Goal: Obtain resource: Download file/media

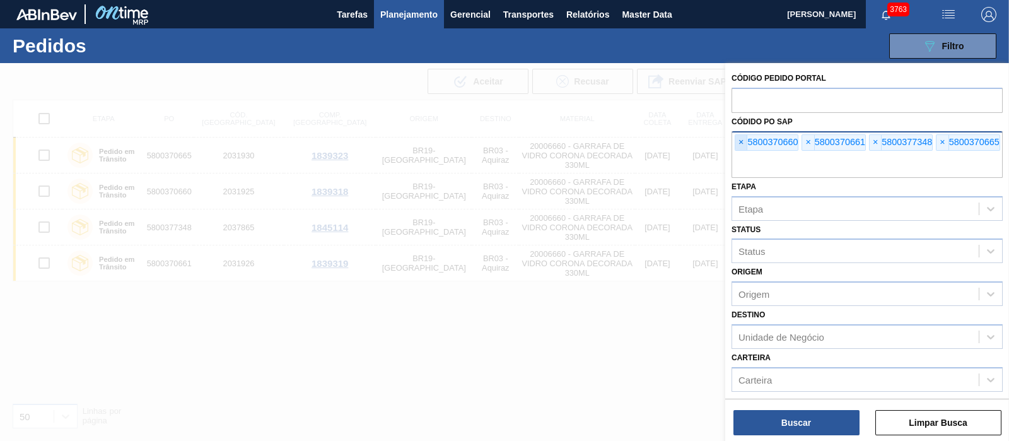
click at [738, 145] on span "×" at bounding box center [741, 142] width 12 height 15
click at [745, 165] on input "text" at bounding box center [867, 166] width 271 height 24
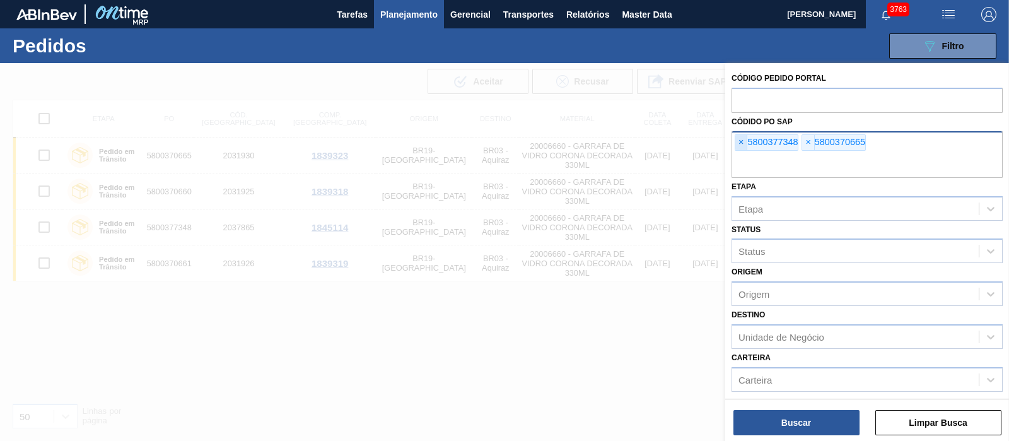
click at [744, 146] on span "×" at bounding box center [741, 142] width 12 height 15
click at [742, 146] on span "×" at bounding box center [741, 142] width 12 height 15
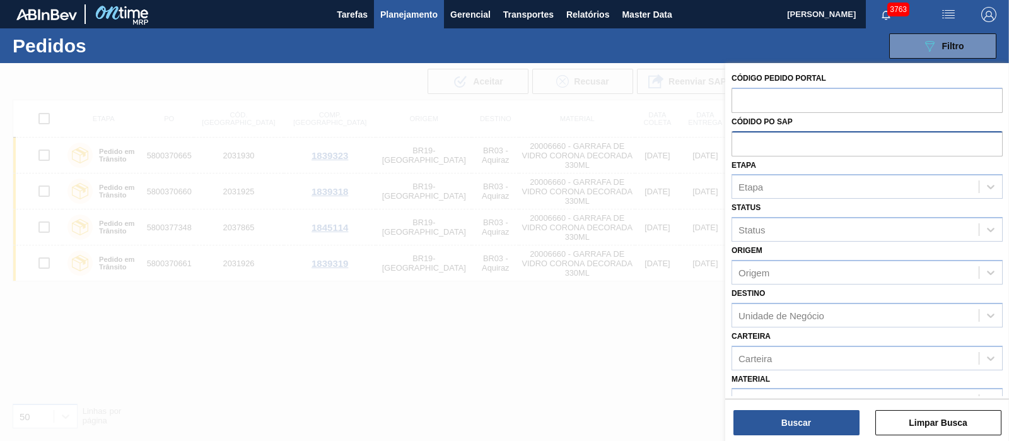
click at [742, 146] on input "text" at bounding box center [867, 143] width 271 height 24
paste input "text"
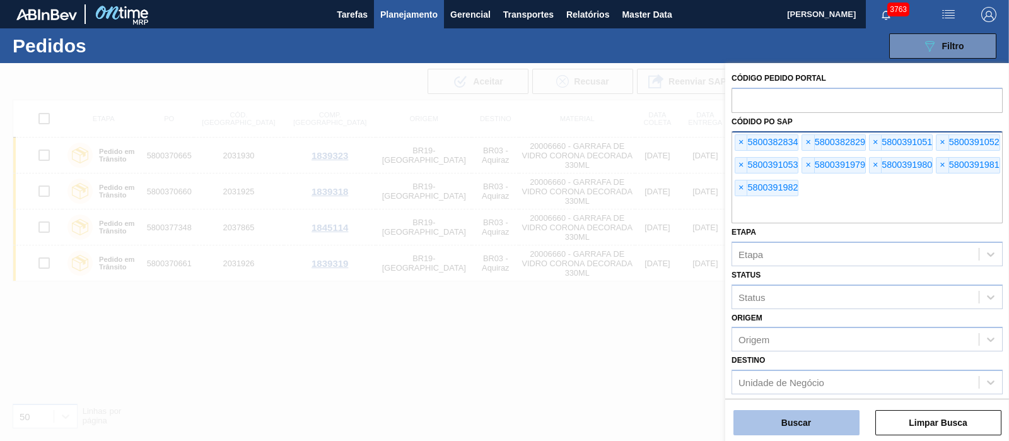
click at [791, 423] on button "Buscar" at bounding box center [796, 422] width 126 height 25
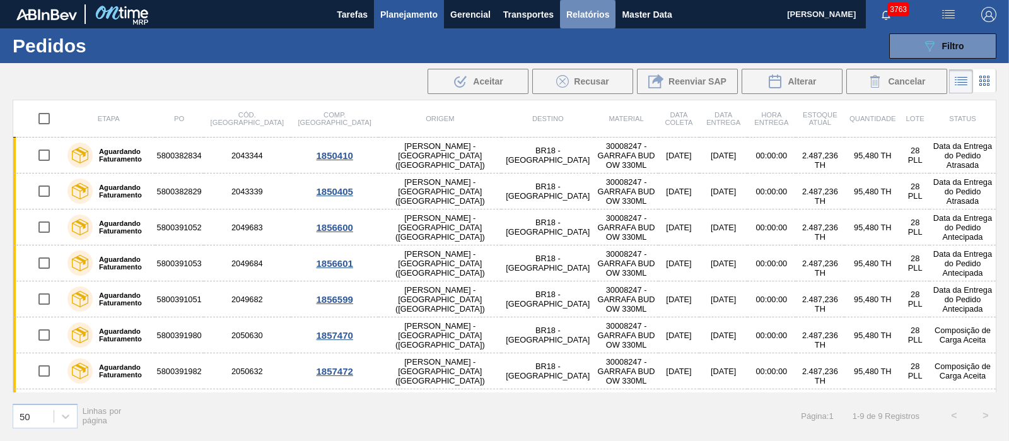
click at [599, 5] on button "Relatórios" at bounding box center [587, 14] width 55 height 28
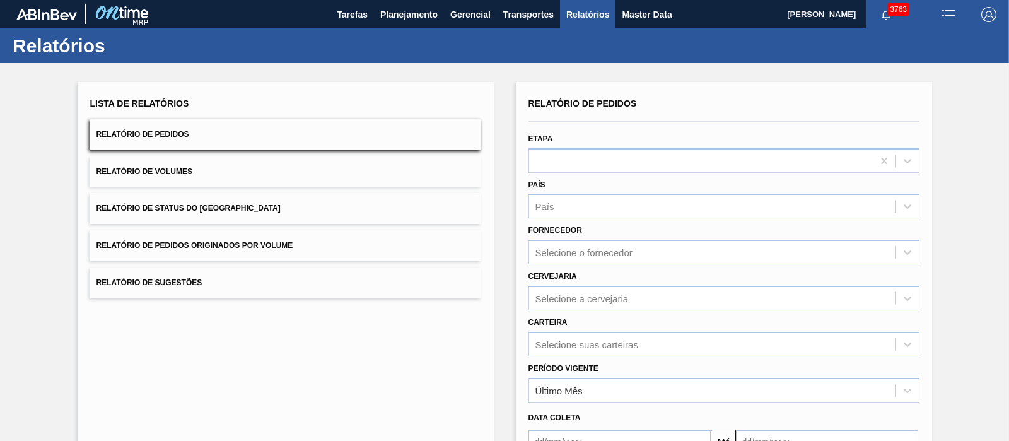
click at [214, 242] on span "Relatório de Pedidos Originados por Volume" at bounding box center [194, 245] width 197 height 9
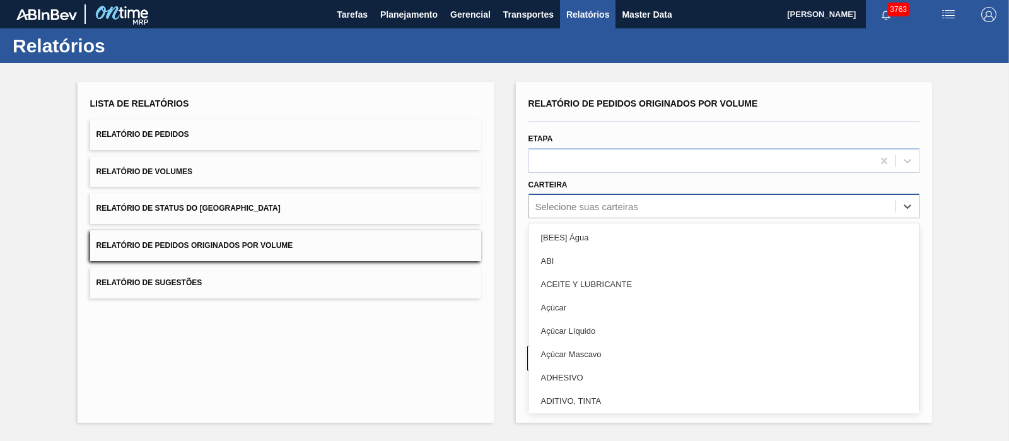
click at [624, 213] on div "Selecione suas carteiras" at bounding box center [712, 206] width 366 height 18
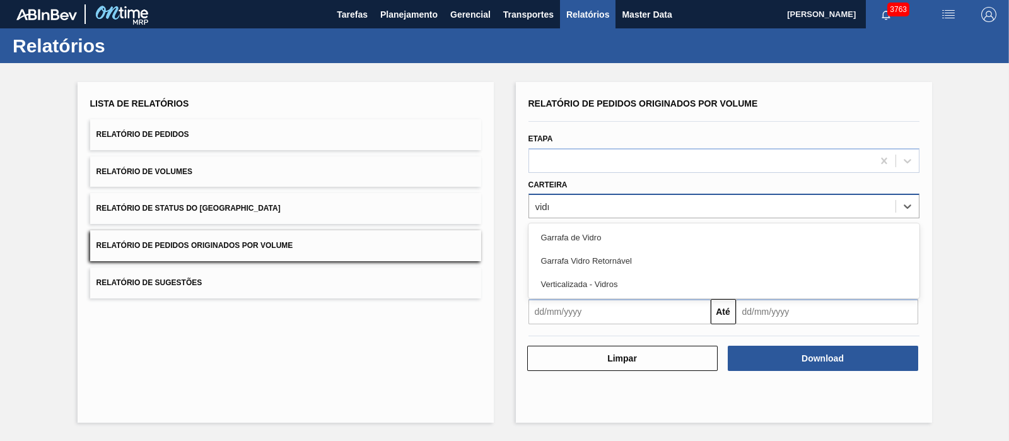
type input "vidro"
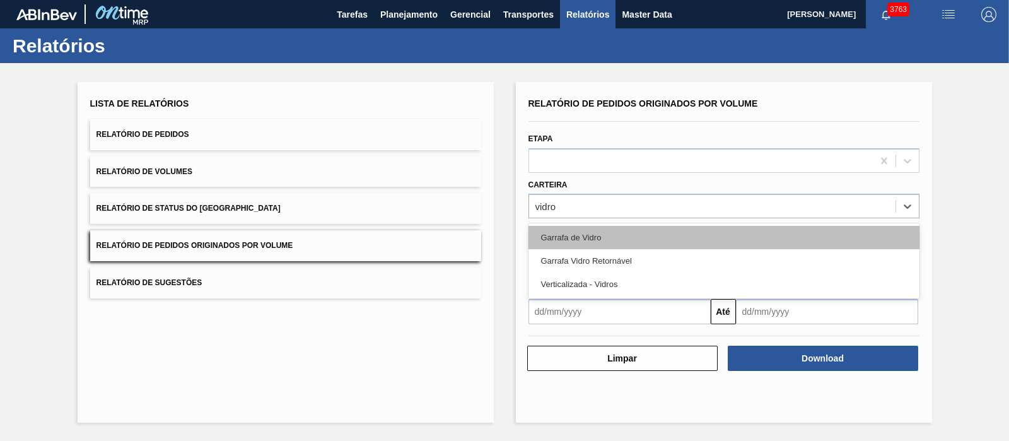
click at [611, 238] on div "Garrafa de Vidro" at bounding box center [723, 237] width 391 height 23
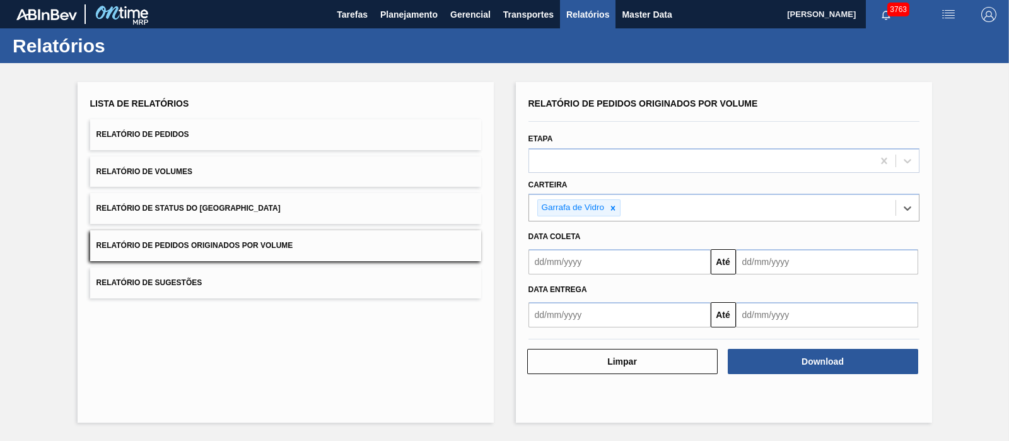
click at [580, 246] on div "Até" at bounding box center [723, 260] width 401 height 28
click at [574, 254] on input "text" at bounding box center [619, 261] width 182 height 25
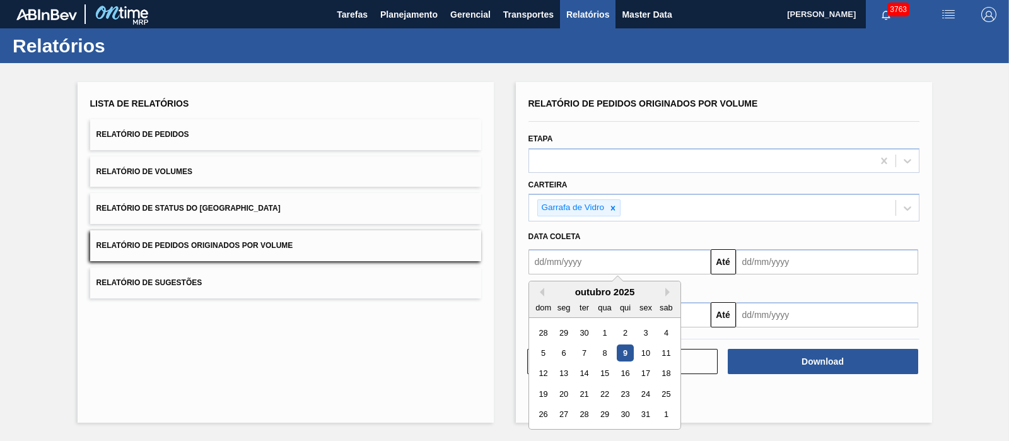
drag, startPoint x: 539, startPoint y: 289, endPoint x: 593, endPoint y: 330, distance: 68.0
click at [539, 289] on button "Previous Month" at bounding box center [539, 292] width 9 height 9
click at [564, 334] on div "1" at bounding box center [563, 332] width 17 height 17
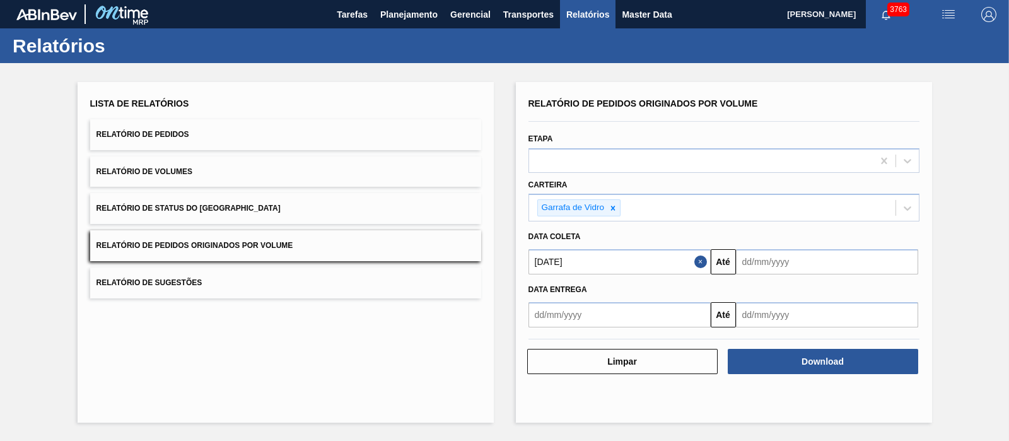
type input "[DATE]"
click at [787, 285] on div "Data Entrega" at bounding box center [723, 290] width 401 height 18
click at [791, 265] on input "text" at bounding box center [827, 261] width 182 height 25
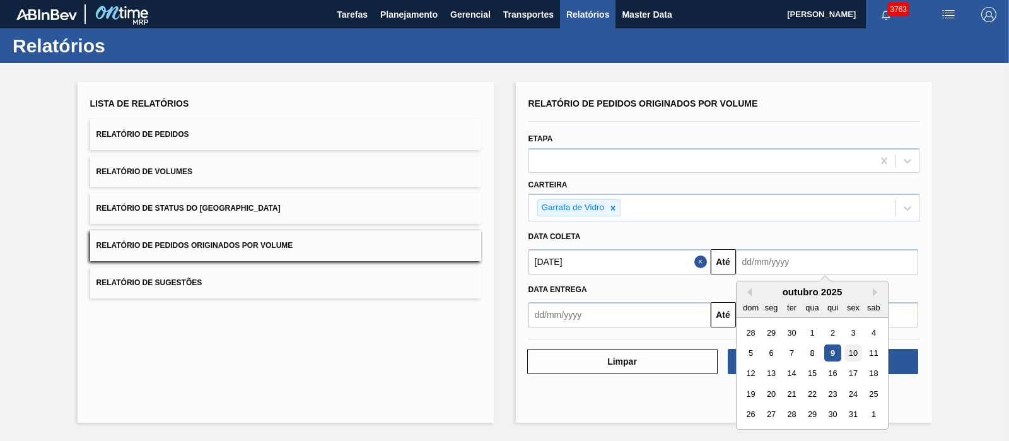
click at [853, 349] on div "10" at bounding box center [852, 352] width 17 height 17
type input "[DATE]"
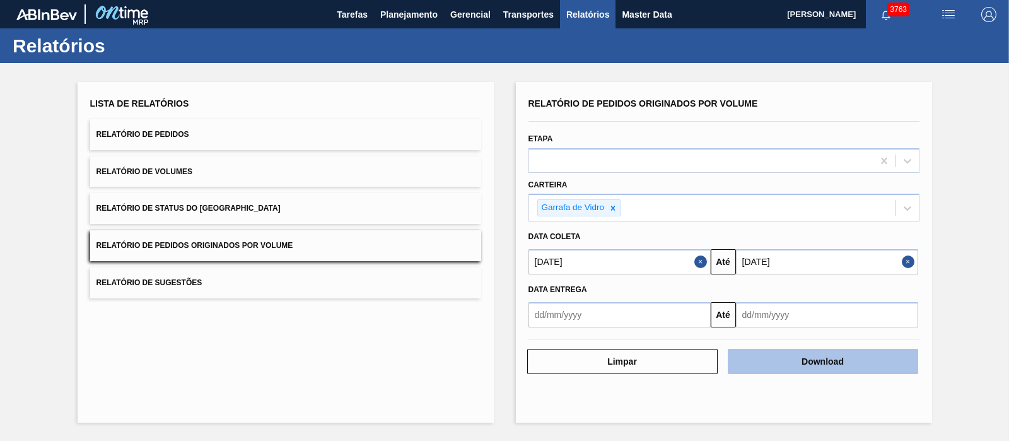
click at [826, 362] on button "Download" at bounding box center [823, 361] width 190 height 25
